Goal: Find specific page/section: Find specific page/section

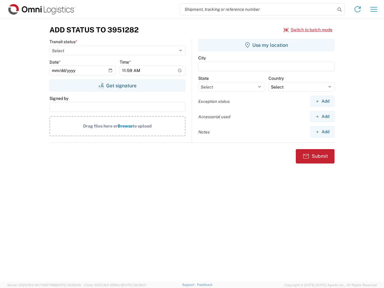
click at [258, 9] on input "search" at bounding box center [257, 9] width 155 height 11
click at [339, 10] on icon at bounding box center [339, 9] width 8 height 8
click at [357, 9] on icon at bounding box center [358, 9] width 10 height 10
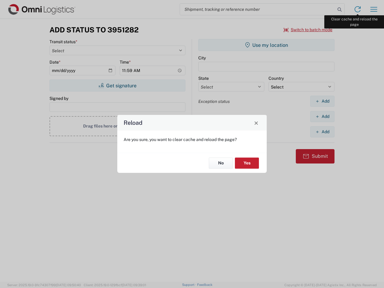
click at [374, 9] on div "Reload Are you sure, you want to clear cache and reload the page? No Yes" at bounding box center [192, 144] width 384 height 288
click at [308, 30] on div "Reload Are you sure, you want to clear cache and reload the page? No Yes" at bounding box center [192, 144] width 384 height 288
click at [117, 85] on div "Reload Are you sure, you want to clear cache and reload the page? No Yes" at bounding box center [192, 144] width 384 height 288
click at [266, 45] on div "Reload Are you sure, you want to clear cache and reload the page? No Yes" at bounding box center [192, 144] width 384 height 288
click at [322, 101] on div "Reload Are you sure, you want to clear cache and reload the page? No Yes" at bounding box center [192, 144] width 384 height 288
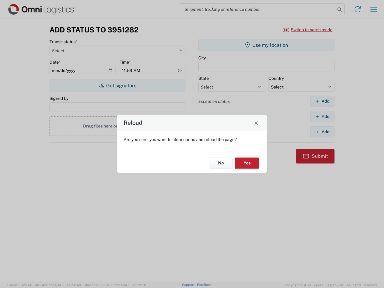
click at [322, 116] on div "Reload Are you sure, you want to clear cache and reload the page? No Yes" at bounding box center [192, 144] width 384 height 288
click at [322, 132] on div "Reload Are you sure, you want to clear cache and reload the page? No Yes" at bounding box center [192, 144] width 384 height 288
